Goal: Navigation & Orientation: Find specific page/section

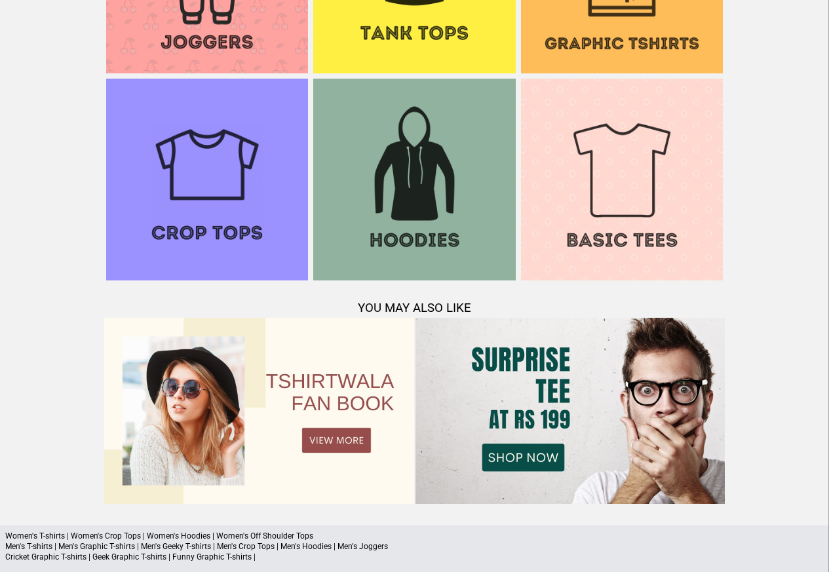
scroll to position [1154, 0]
click at [135, 542] on p "Men's T-shirts | Men's Graphic T-shirts | Men's Geeky T-shirts | Men's Crop Top…" at bounding box center [414, 546] width 818 height 10
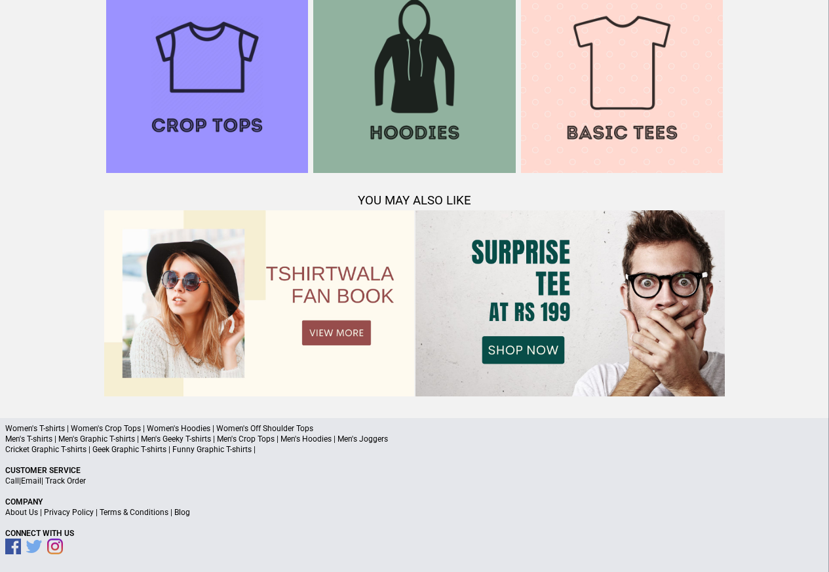
scroll to position [1264, 0]
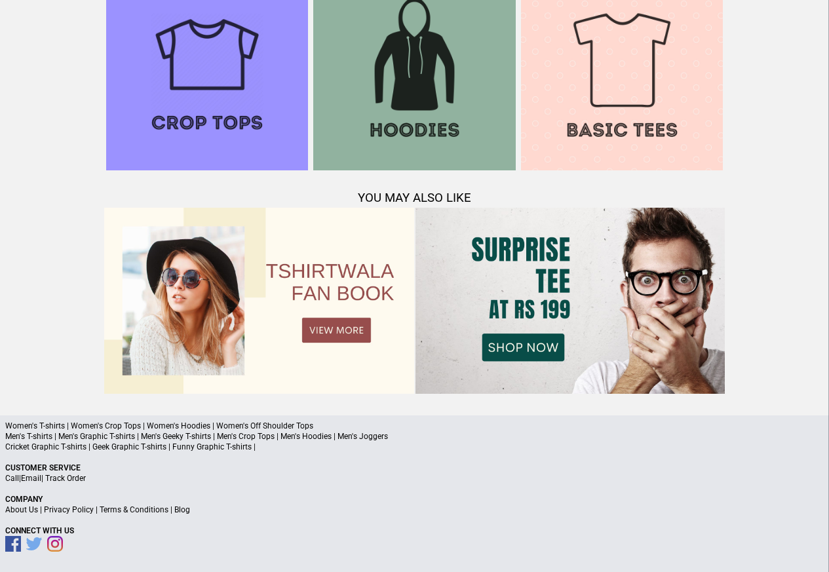
click at [206, 511] on p "About Us | Privacy Policy | Terms & Conditions | Blog" at bounding box center [414, 509] width 818 height 10
click at [65, 514] on p "About Us | Privacy Policy | Terms & Conditions | Blog" at bounding box center [414, 509] width 818 height 10
click at [63, 511] on link "Privacy Policy" at bounding box center [69, 509] width 50 height 9
